Goal: Find specific page/section: Find specific page/section

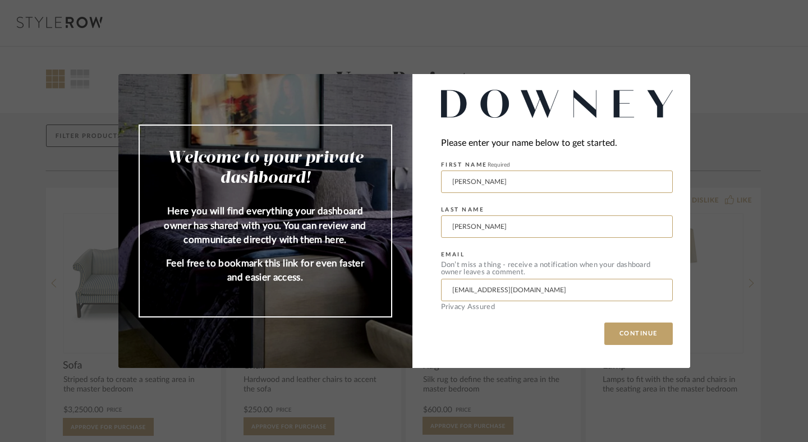
click at [593, 264] on div "Don’t miss a thing - receive a notification when your dashboard owner leaves a …" at bounding box center [557, 268] width 232 height 15
click at [630, 330] on button "CONTINUE" at bounding box center [638, 334] width 68 height 22
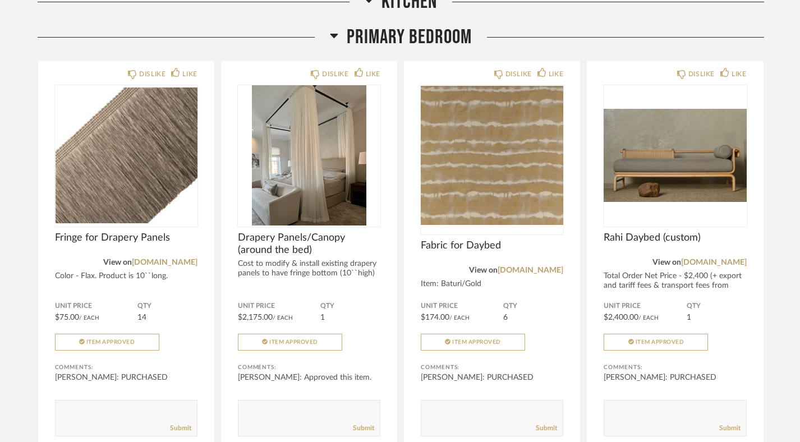
scroll to position [2851, 0]
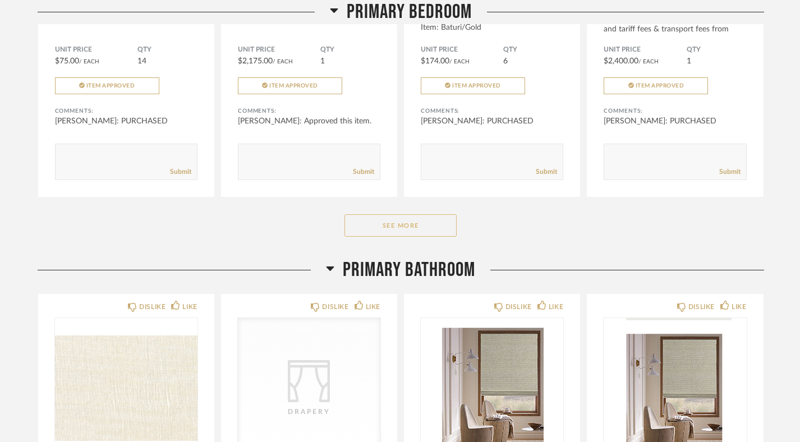
click at [417, 217] on button "See More" at bounding box center [401, 225] width 112 height 22
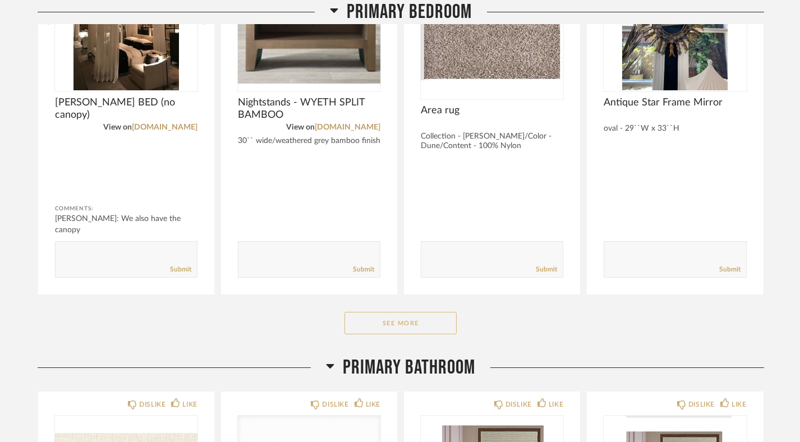
scroll to position [4335, 0]
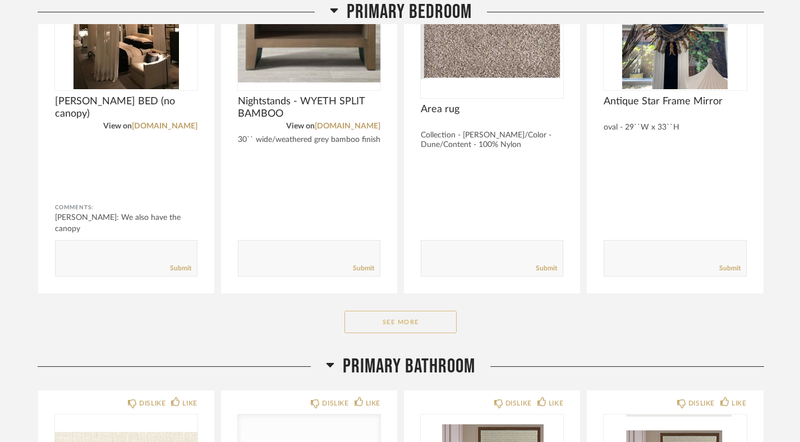
click at [428, 315] on button "See More" at bounding box center [401, 322] width 112 height 22
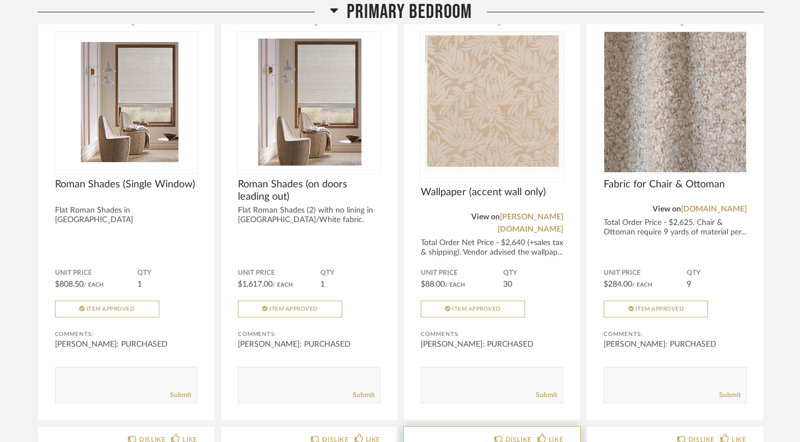
scroll to position [3399, 0]
